Goal: Information Seeking & Learning: Check status

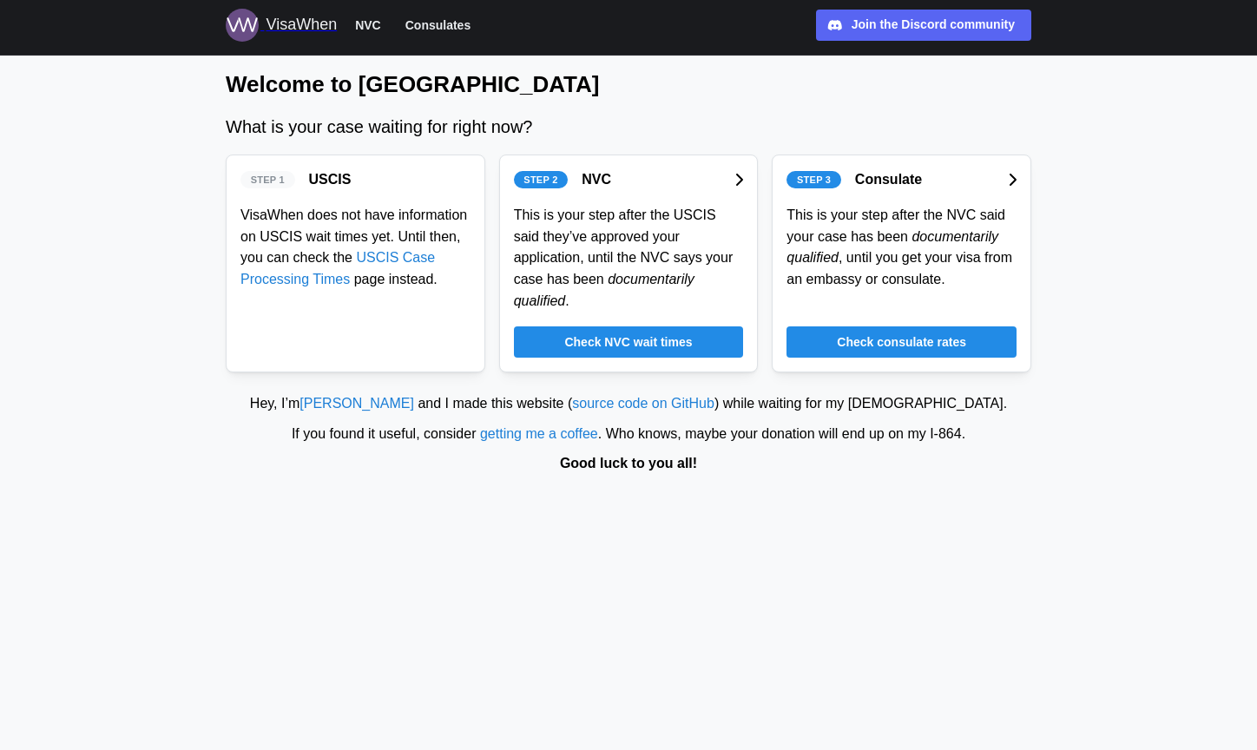
click at [655, 336] on span "Check NVC wait times" at bounding box center [628, 342] width 128 height 30
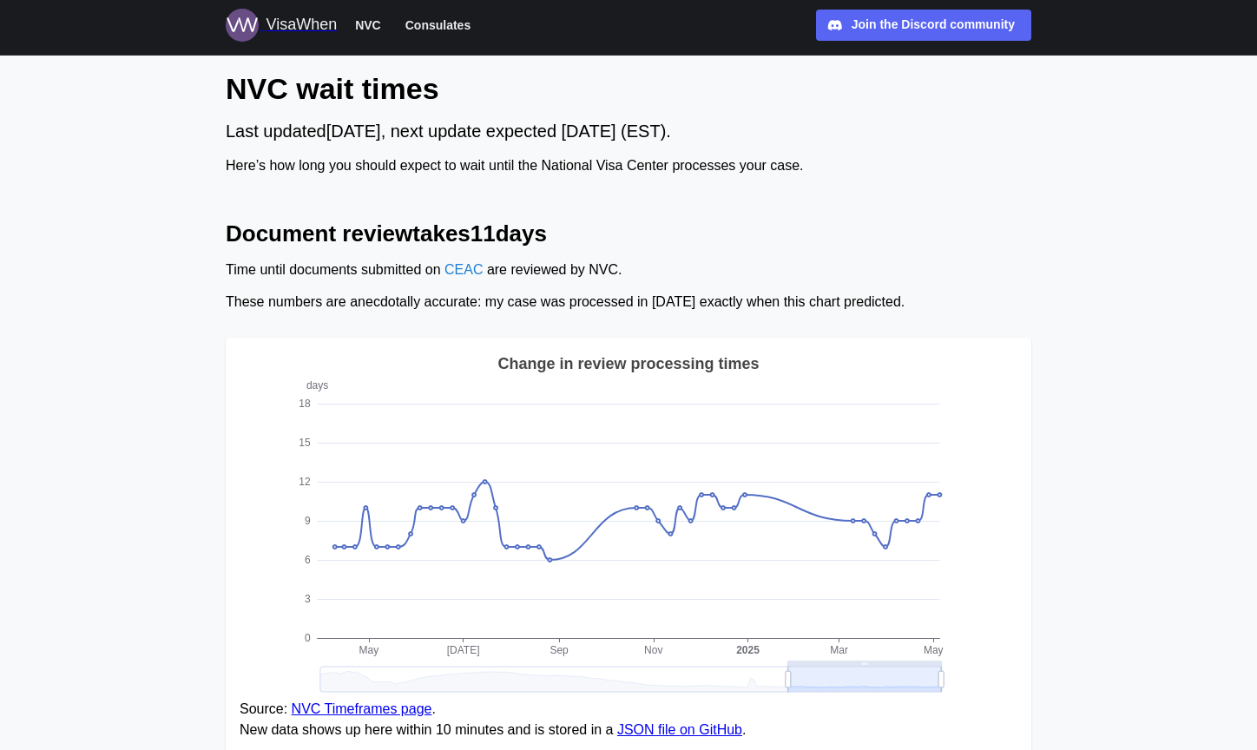
click at [541, 154] on div "NVC wait times Last updated [DATE] , next update expected [DATE] (EST). Here’s …" at bounding box center [628, 123] width 805 height 108
click at [308, 28] on div "VisaWhen" at bounding box center [301, 25] width 71 height 24
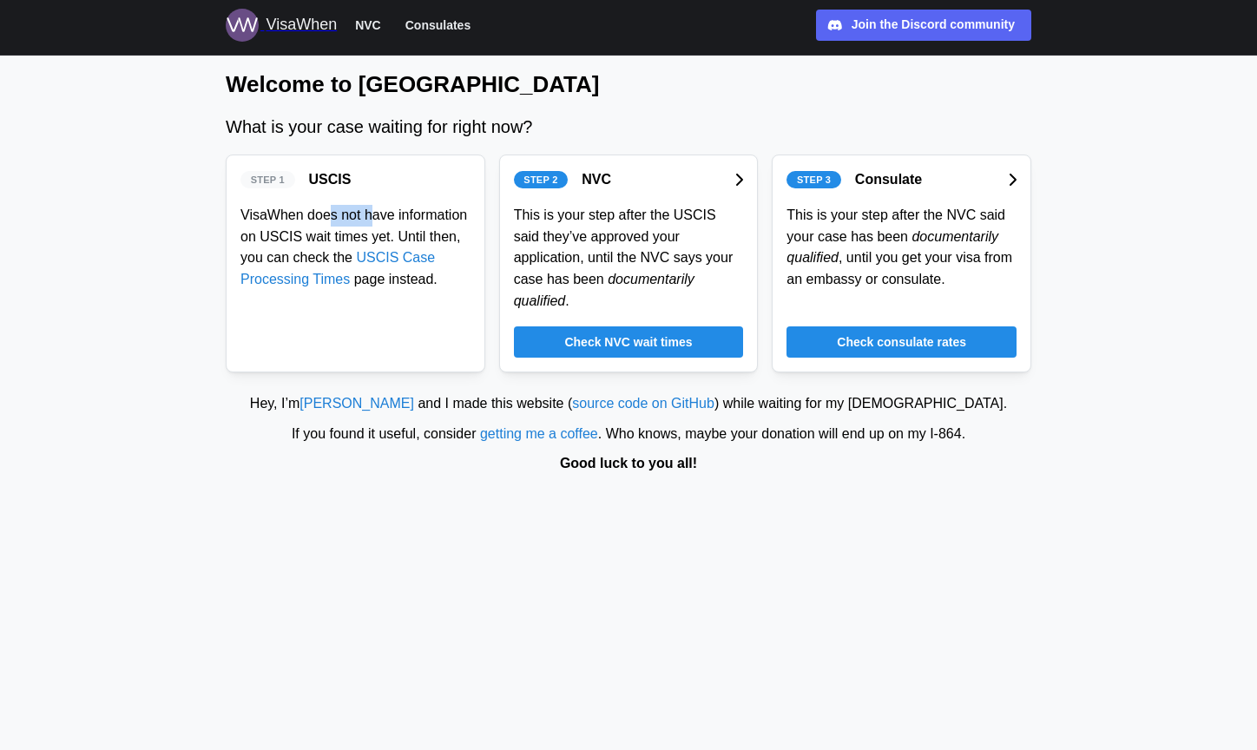
drag, startPoint x: 330, startPoint y: 210, endPoint x: 381, endPoint y: 220, distance: 52.2
click at [380, 220] on div "VisaWhen does not have information on USCIS wait times yet. Until then, you can…" at bounding box center [355, 248] width 230 height 86
click at [381, 220] on div "VisaWhen does not have information on USCIS wait times yet. Until then, you can…" at bounding box center [355, 248] width 230 height 86
click at [625, 179] on div "Step 2 NVC" at bounding box center [629, 180] width 230 height 22
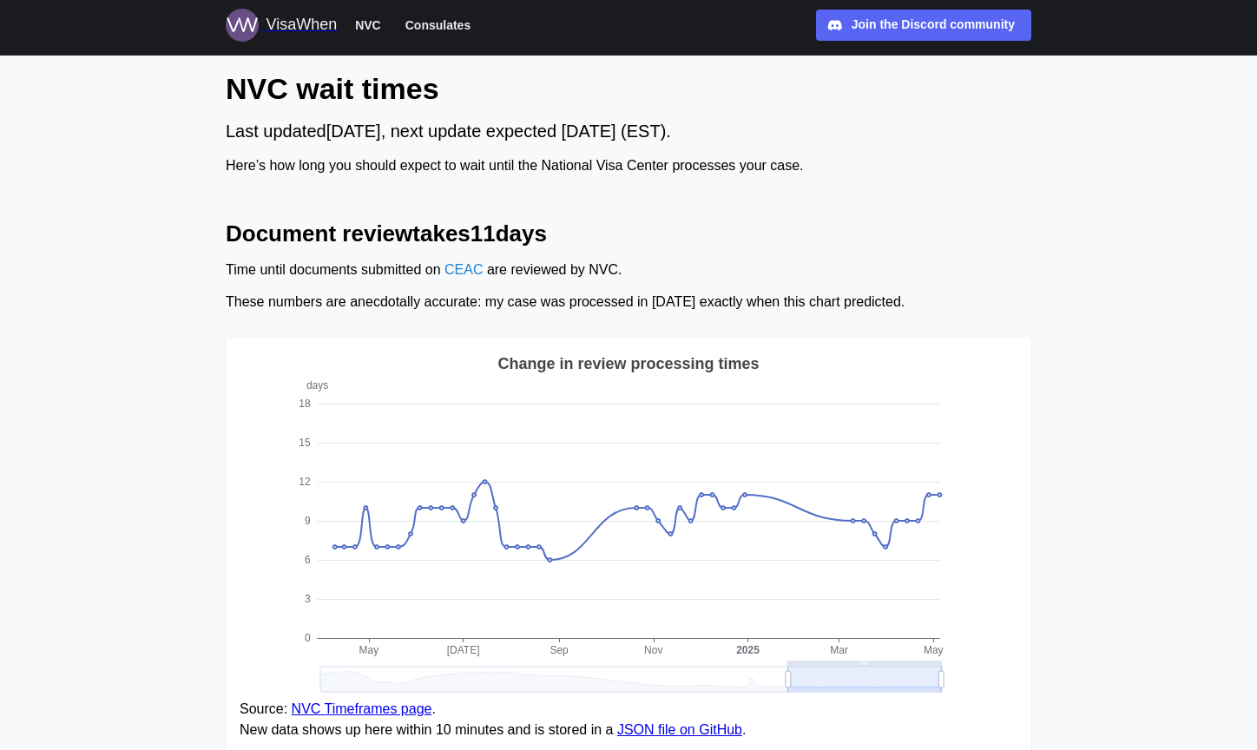
click at [431, 33] on span "Consulates" at bounding box center [437, 25] width 65 height 21
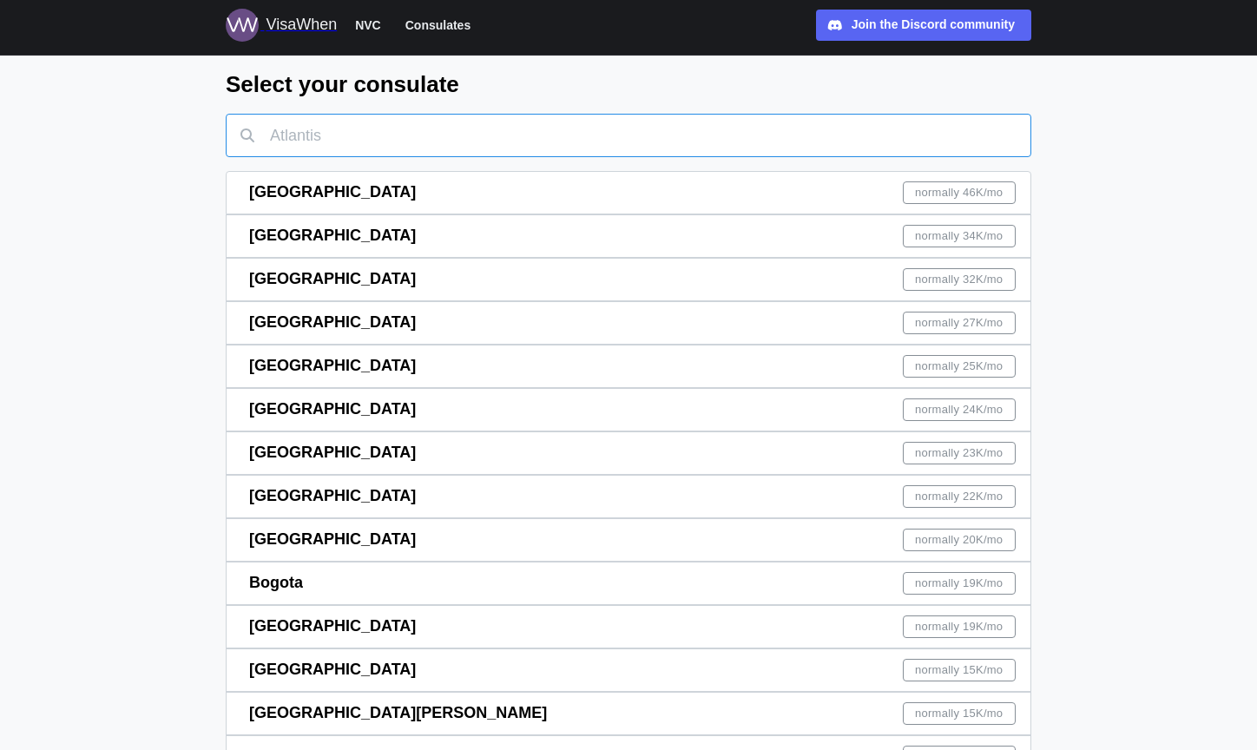
click at [421, 143] on input "text" at bounding box center [628, 135] width 805 height 43
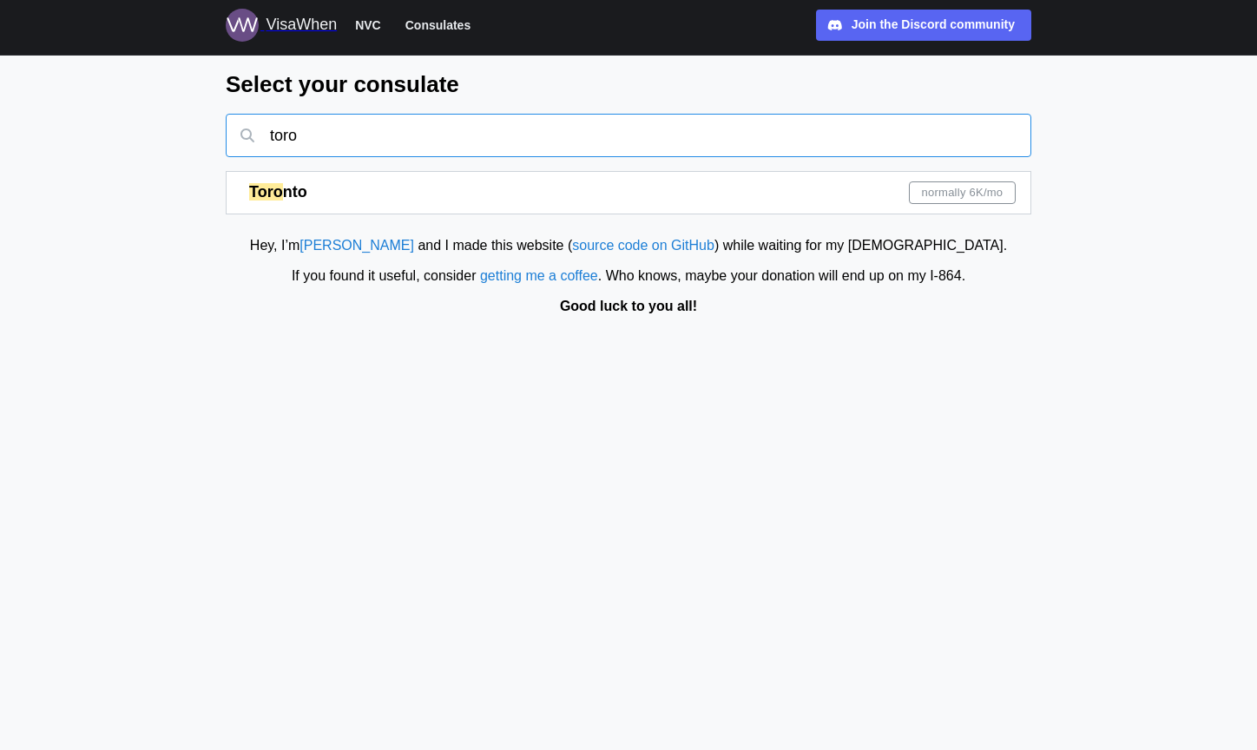
type input "toro"
click at [790, 200] on div "Toro nto normally 6K /mo" at bounding box center [632, 193] width 766 height 42
